Goal: Register for event/course

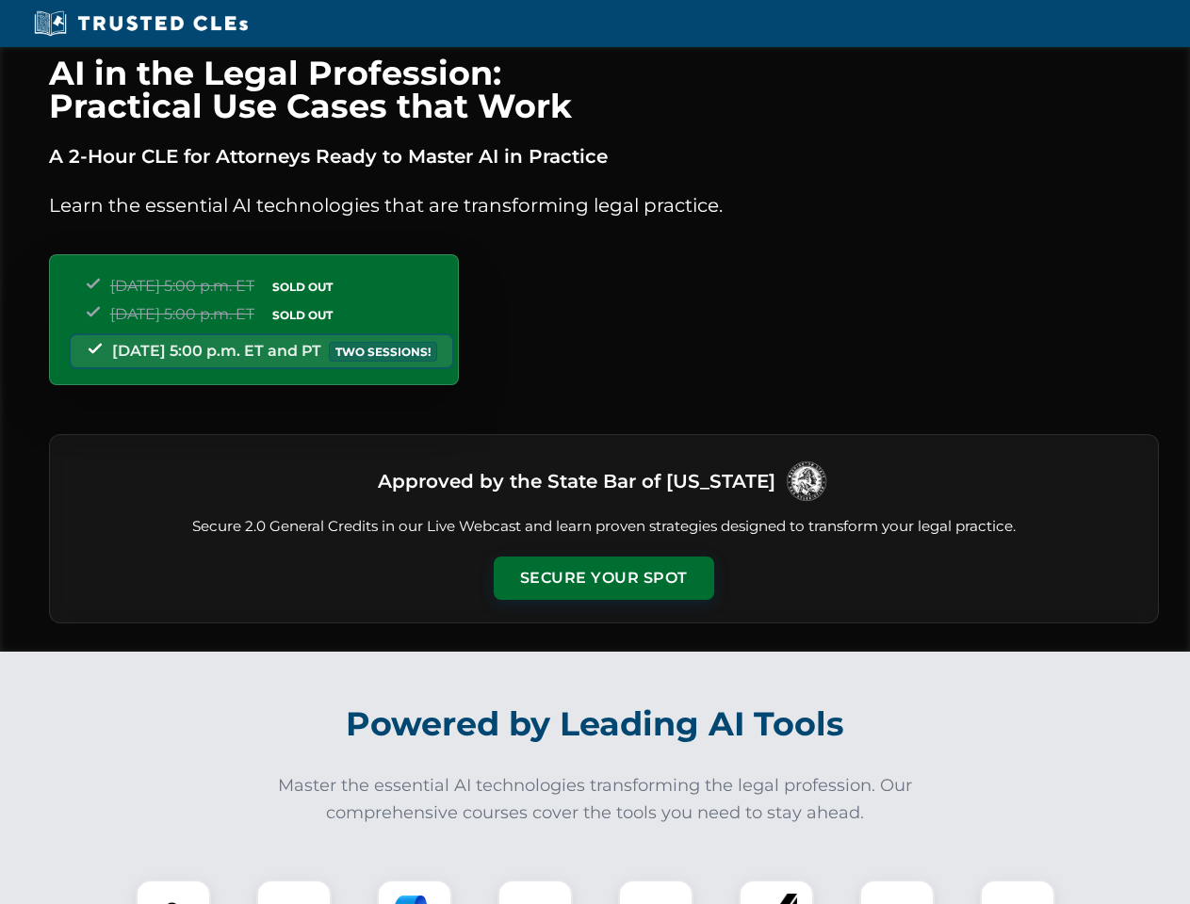
click at [603, 578] on button "Secure Your Spot" at bounding box center [604, 578] width 220 height 43
